Goal: Transaction & Acquisition: Obtain resource

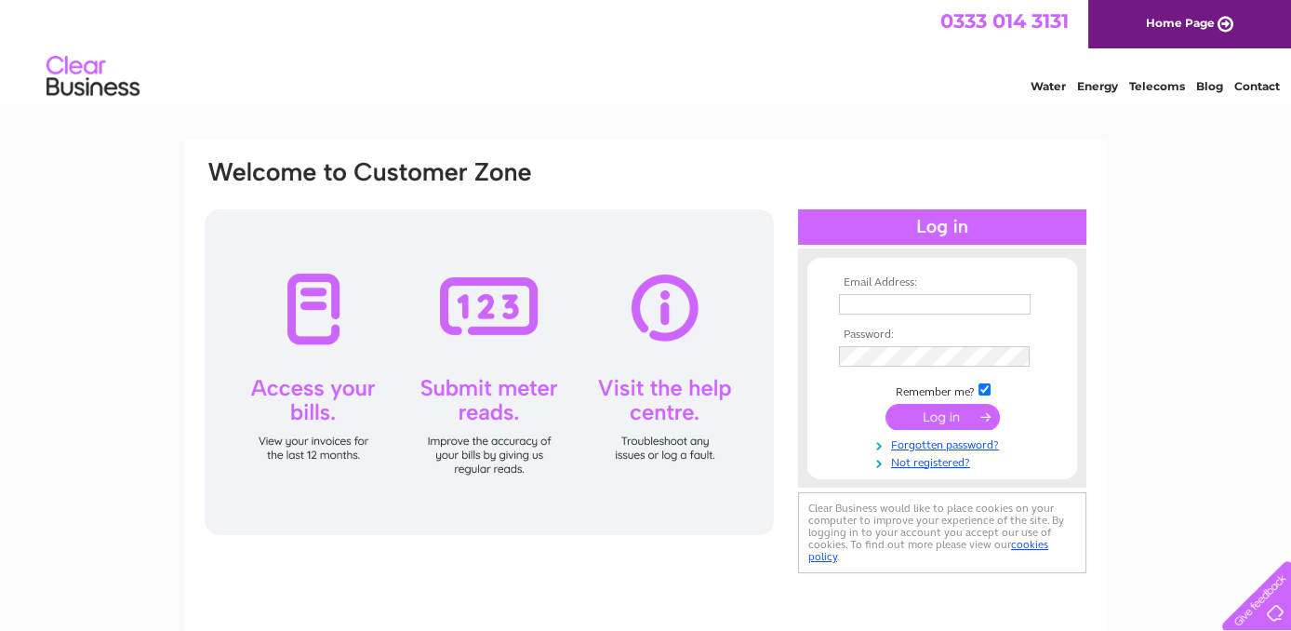
type input "[PERSON_NAME][EMAIL_ADDRESS][DOMAIN_NAME]"
click at [952, 419] on input "submit" at bounding box center [943, 417] width 114 height 26
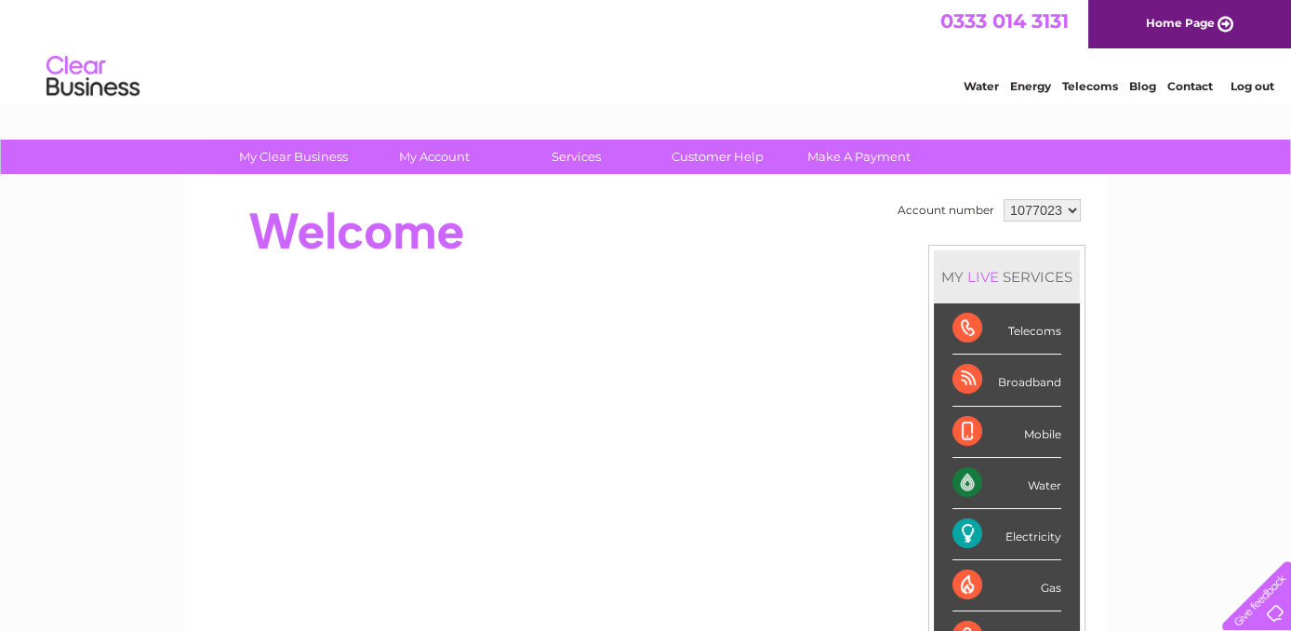
scroll to position [31, 0]
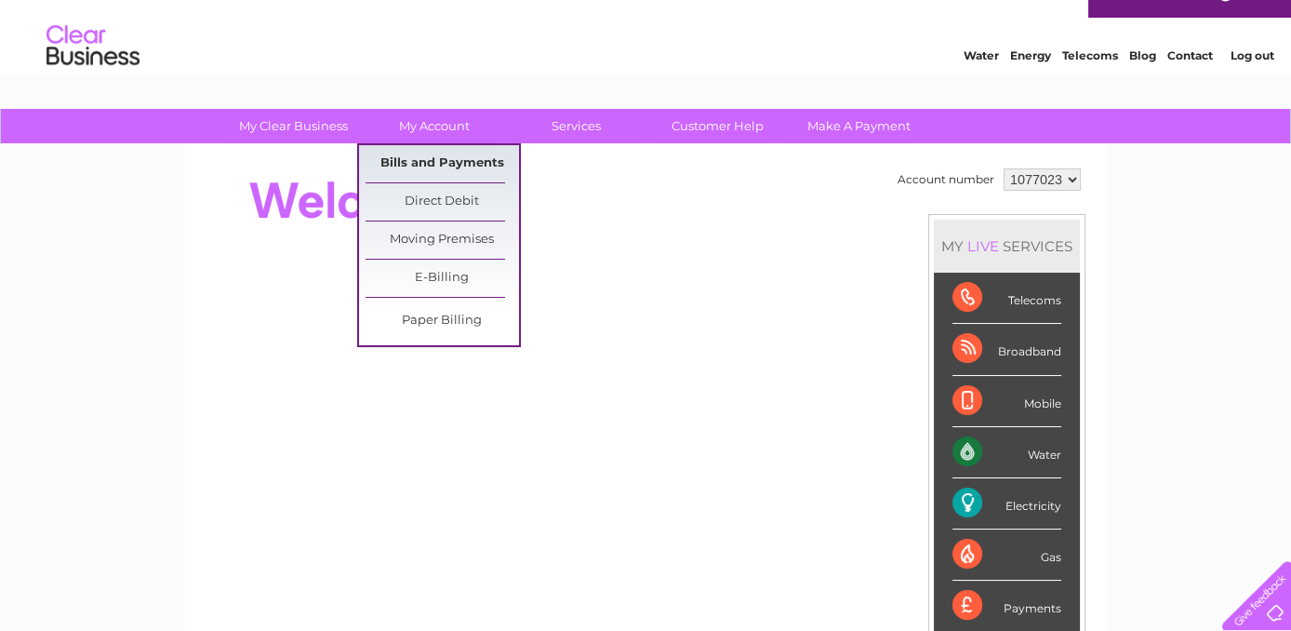
click at [427, 165] on link "Bills and Payments" at bounding box center [443, 163] width 154 height 37
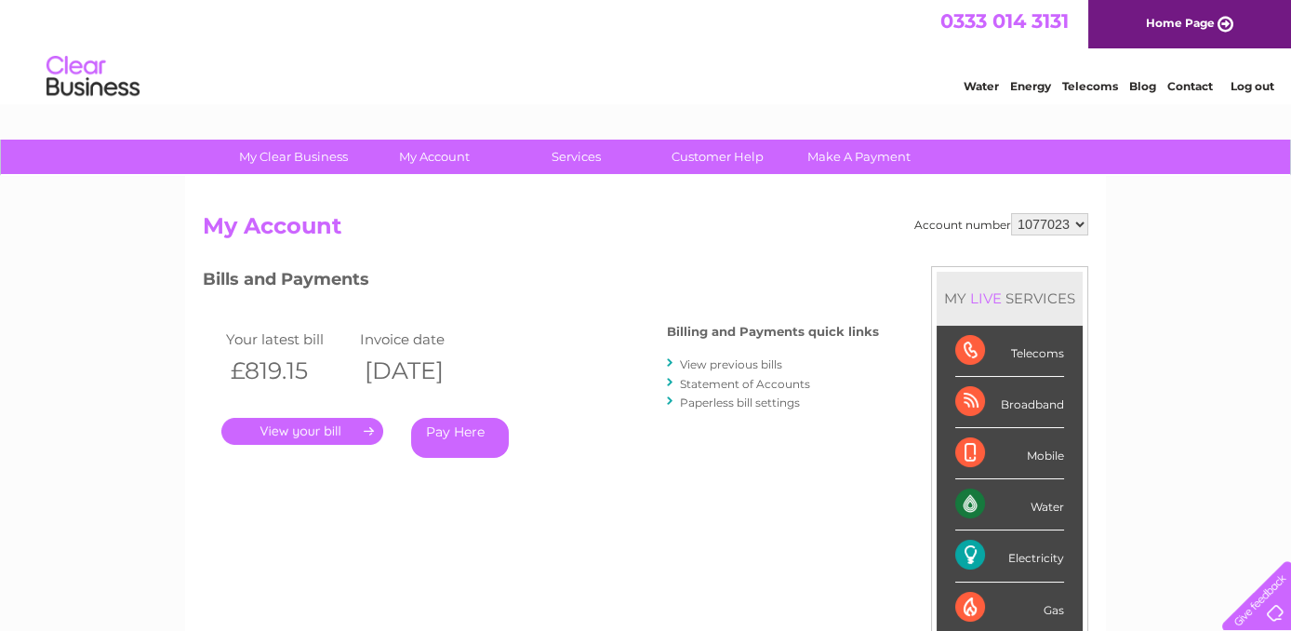
click at [760, 357] on link "View previous bills" at bounding box center [731, 364] width 102 height 14
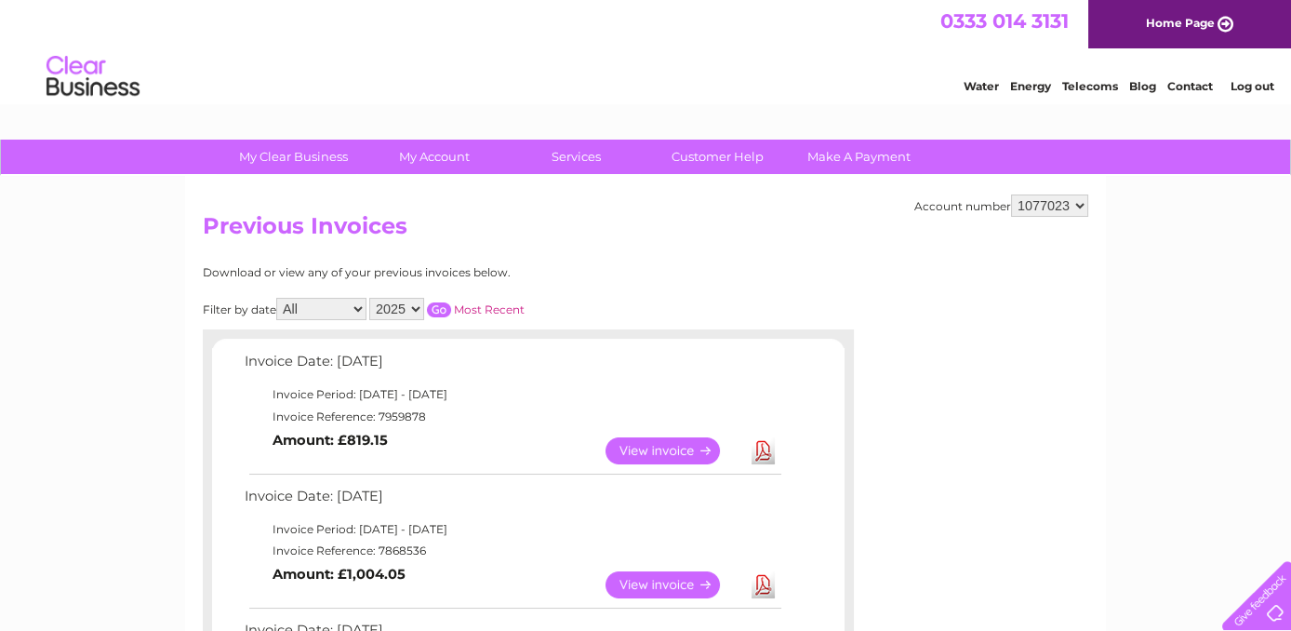
click at [674, 588] on link "View" at bounding box center [674, 584] width 137 height 27
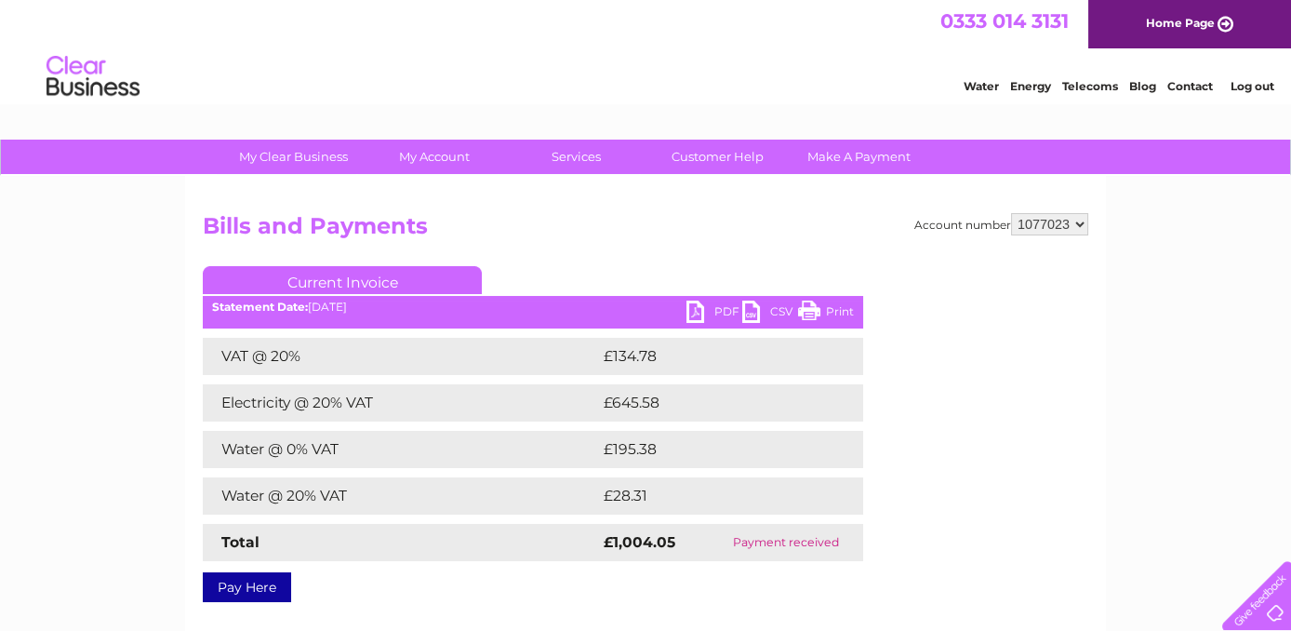
click at [727, 307] on link "PDF" at bounding box center [715, 314] width 56 height 27
